Goal: Task Accomplishment & Management: Use online tool/utility

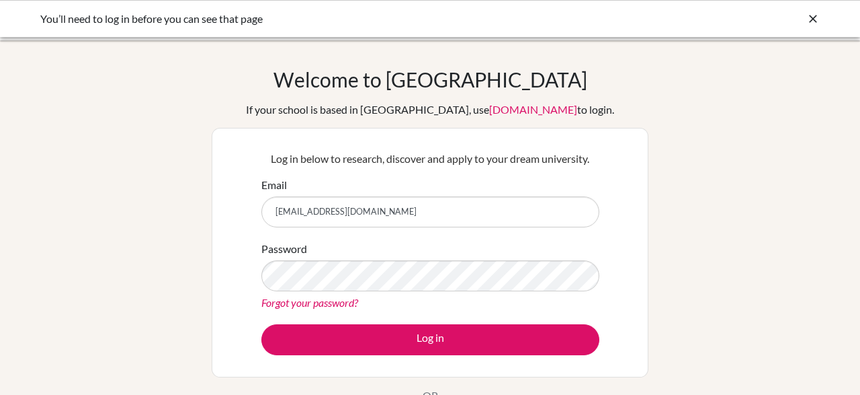
type input "[EMAIL_ADDRESS][DOMAIN_NAME]"
click at [261, 324] on button "Log in" at bounding box center [430, 339] width 338 height 31
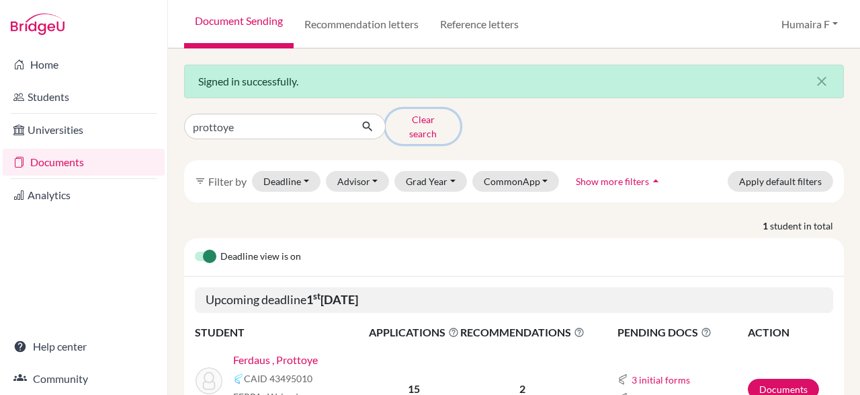
click at [421, 122] on button "Clear search" at bounding box center [423, 126] width 75 height 35
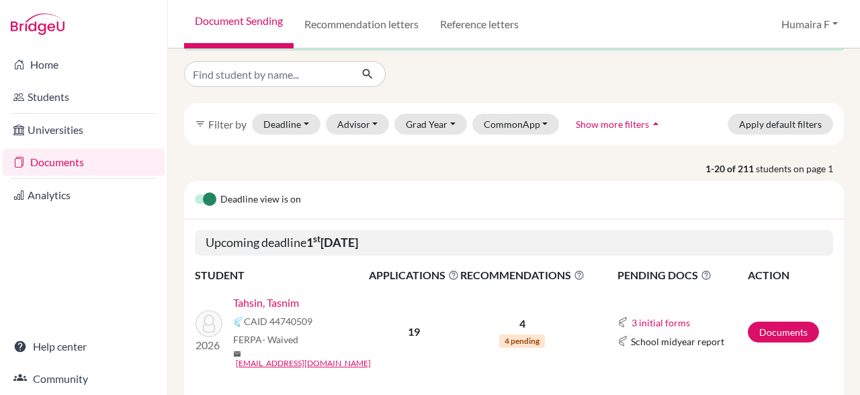
scroll to position [78, 0]
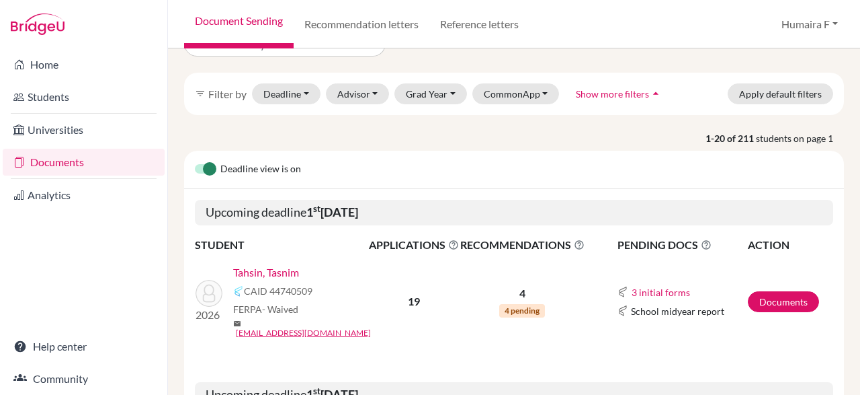
click at [274, 272] on link "Tahsin, Tasnim" at bounding box center [266, 272] width 66 height 16
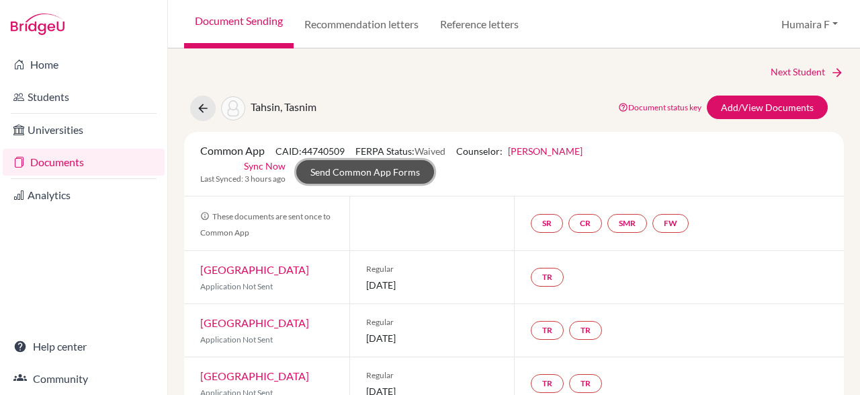
click at [434, 160] on link "Send Common App Forms" at bounding box center [365, 172] width 138 height 24
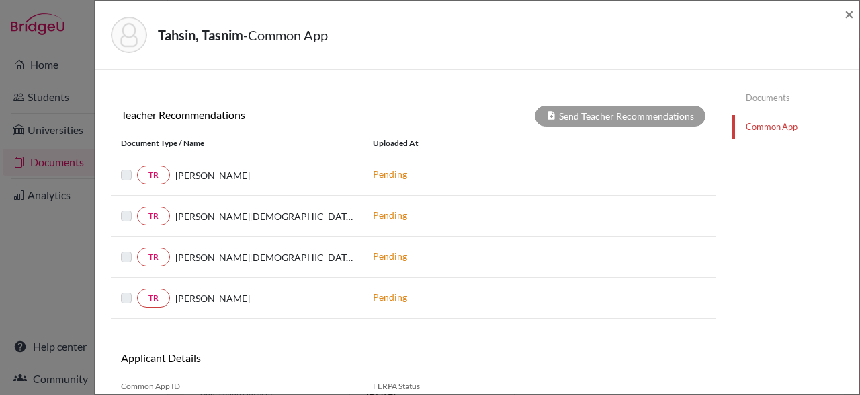
scroll to position [468, 0]
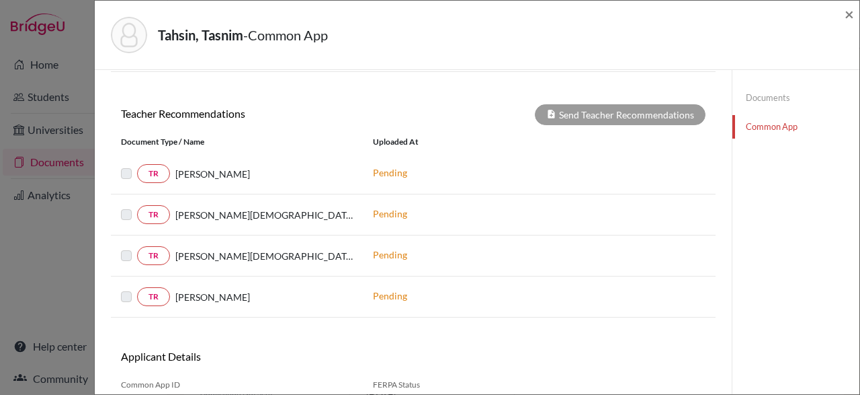
click at [137, 206] on label at bounding box center [137, 206] width 0 height 0
click at [137, 165] on label at bounding box center [137, 165] width 0 height 0
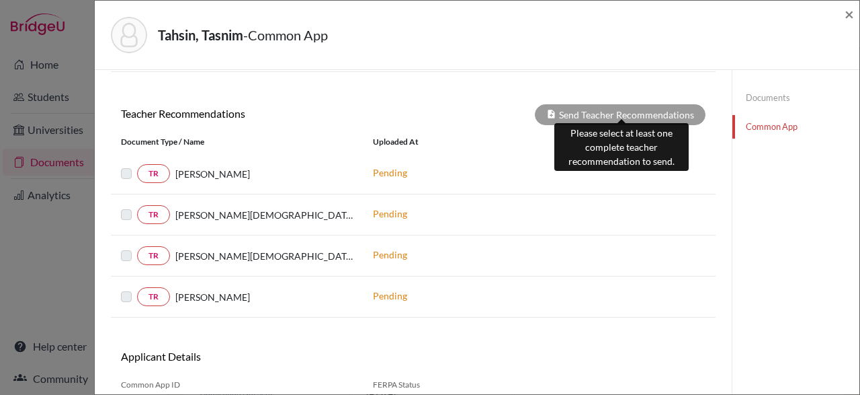
click at [602, 107] on div "Send Teacher Recommendations" at bounding box center [620, 114] width 171 height 21
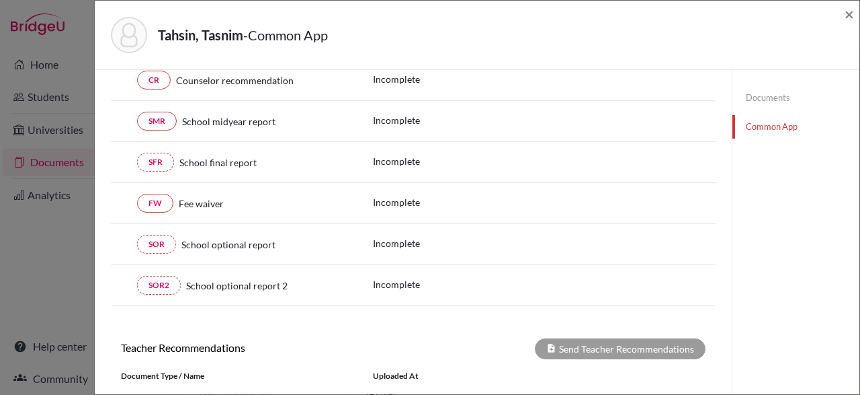
scroll to position [0, 0]
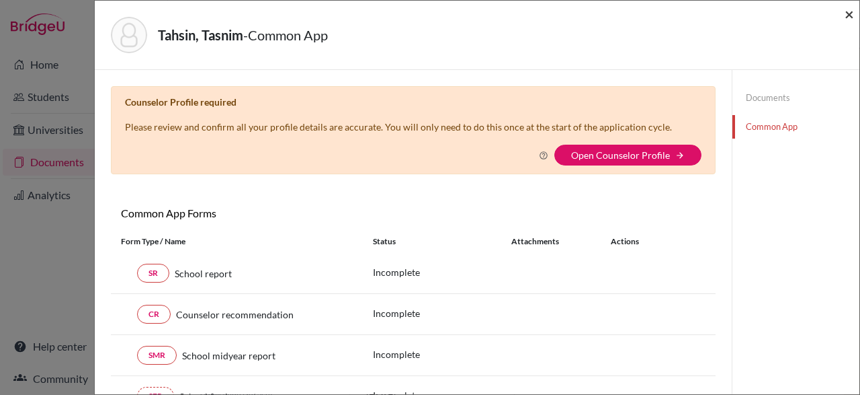
click at [850, 13] on span "×" at bounding box center [849, 13] width 9 height 19
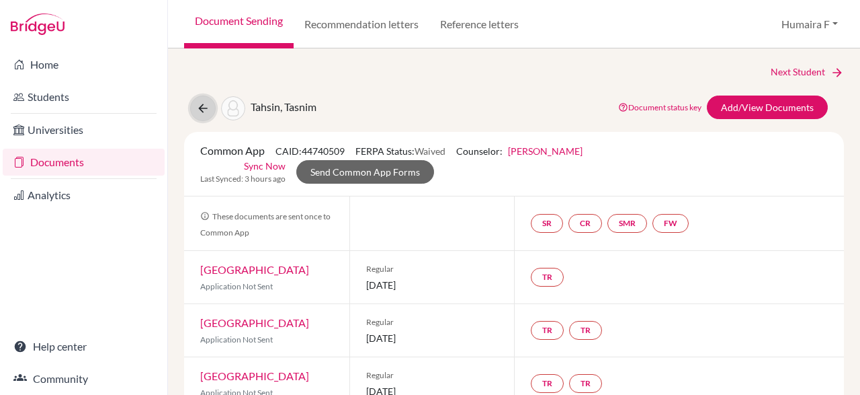
click at [200, 104] on icon at bounding box center [202, 107] width 13 height 13
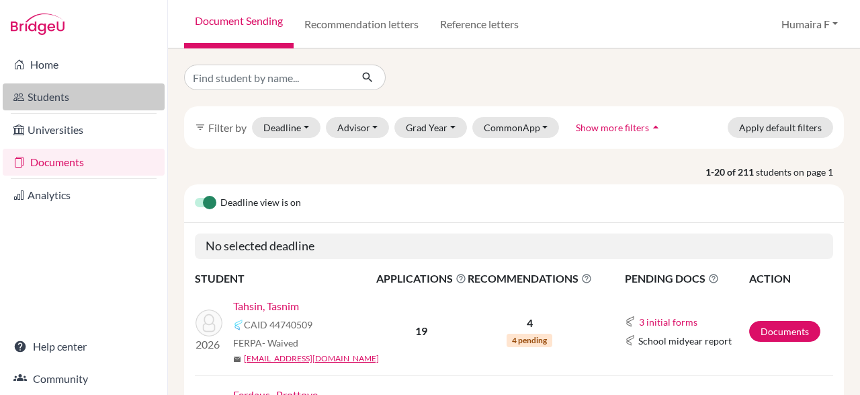
click at [62, 95] on link "Students" at bounding box center [84, 96] width 162 height 27
click at [61, 90] on link "Students" at bounding box center [84, 96] width 162 height 27
click at [57, 99] on link "Students" at bounding box center [84, 96] width 162 height 27
click at [84, 95] on link "Students" at bounding box center [84, 96] width 162 height 27
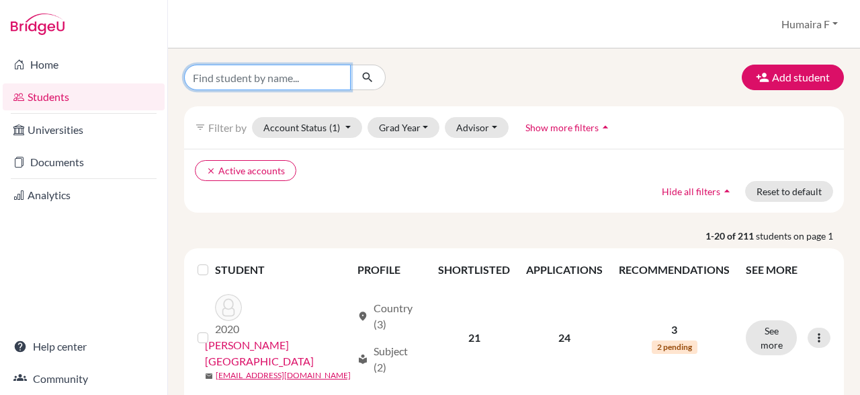
click at [294, 76] on input "Find student by name..." at bounding box center [267, 78] width 167 height 26
click at [283, 77] on input "Find student by name..." at bounding box center [267, 78] width 167 height 26
type input "tasnim"
click button "submit" at bounding box center [368, 78] width 36 height 26
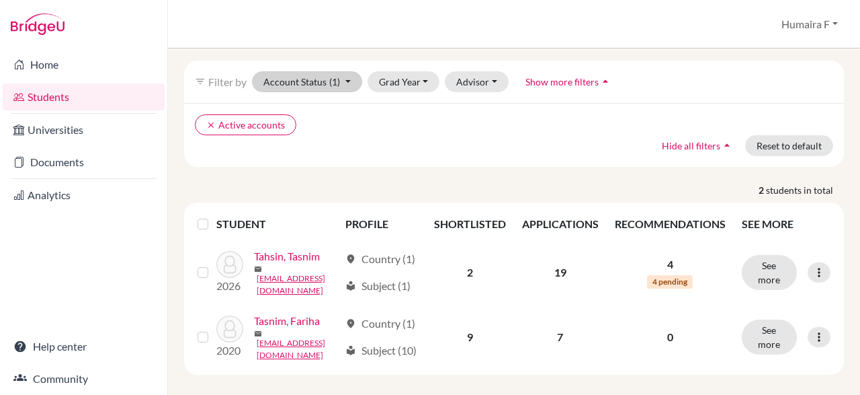
scroll to position [61, 0]
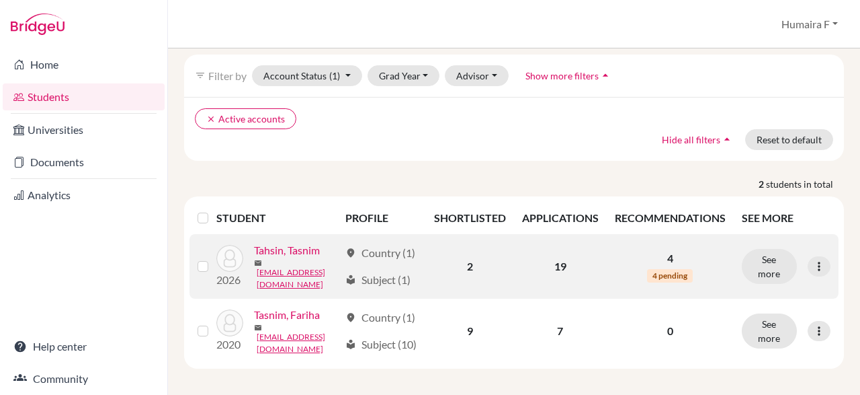
click at [276, 242] on link "Tahsin, Tasnim" at bounding box center [287, 250] width 66 height 16
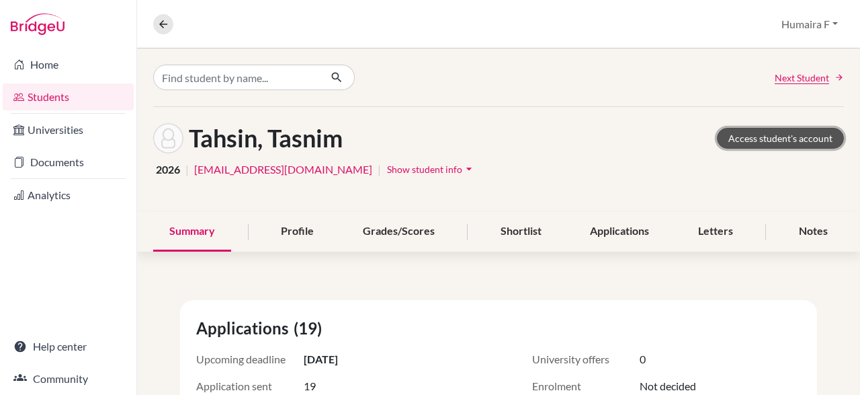
click at [782, 139] on link "Access student's account" at bounding box center [780, 138] width 127 height 21
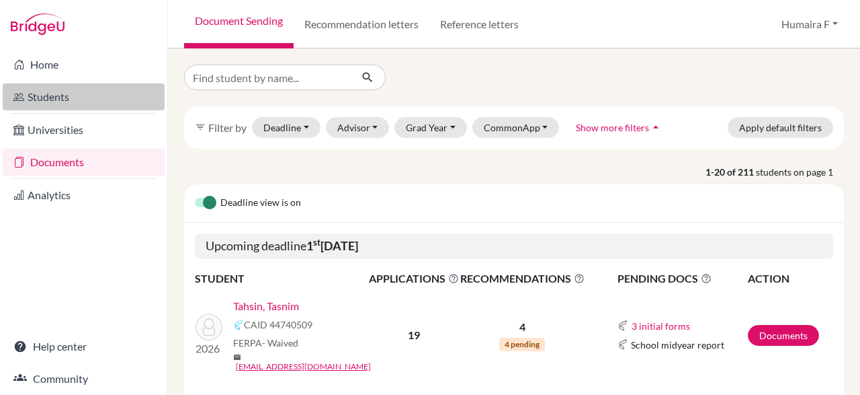
click at [46, 91] on link "Students" at bounding box center [84, 96] width 162 height 27
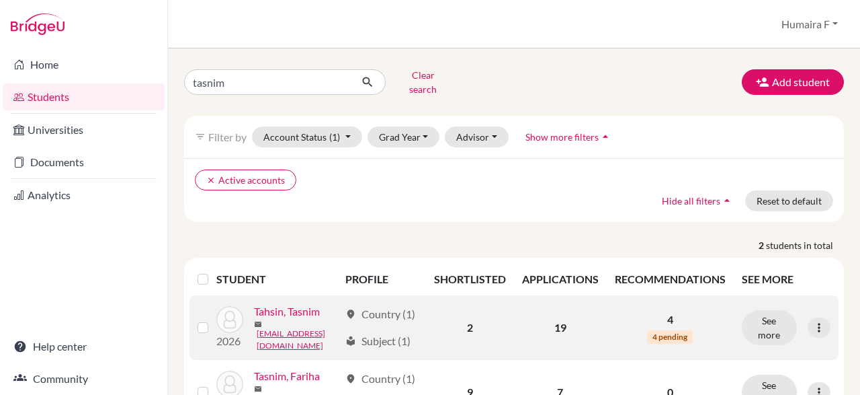
scroll to position [61, 0]
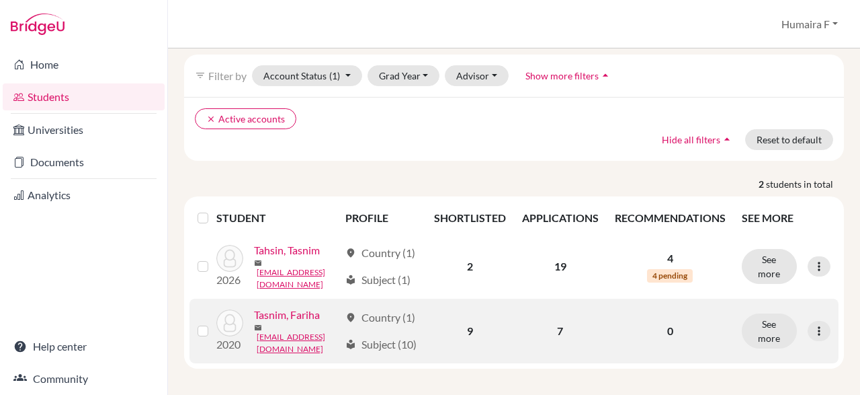
click at [296, 315] on link "Tasnim, Fariha" at bounding box center [287, 314] width 66 height 16
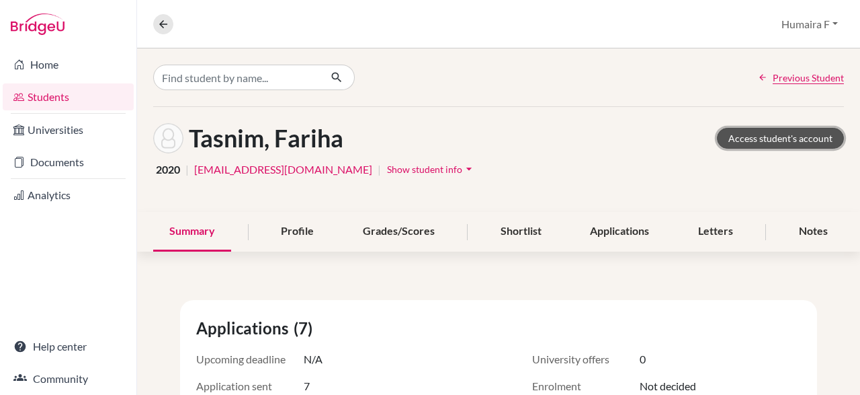
click at [760, 136] on link "Access student's account" at bounding box center [780, 138] width 127 height 21
